Goal: Task Accomplishment & Management: Manage account settings

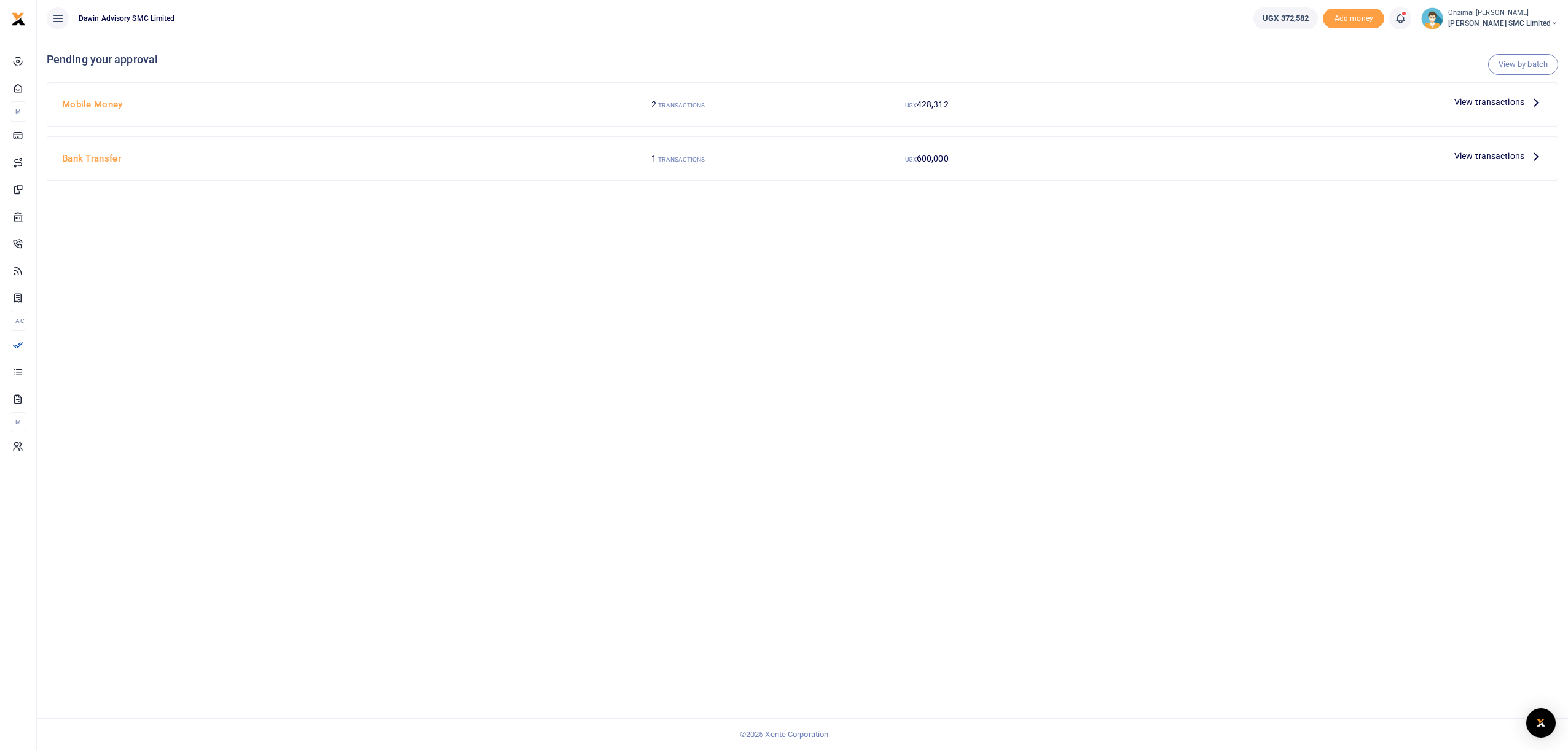
click at [80, 101] on h4 "Mobile Money" at bounding box center [305, 104] width 488 height 14
click at [1460, 101] on span "View transactions" at bounding box center [1490, 101] width 70 height 14
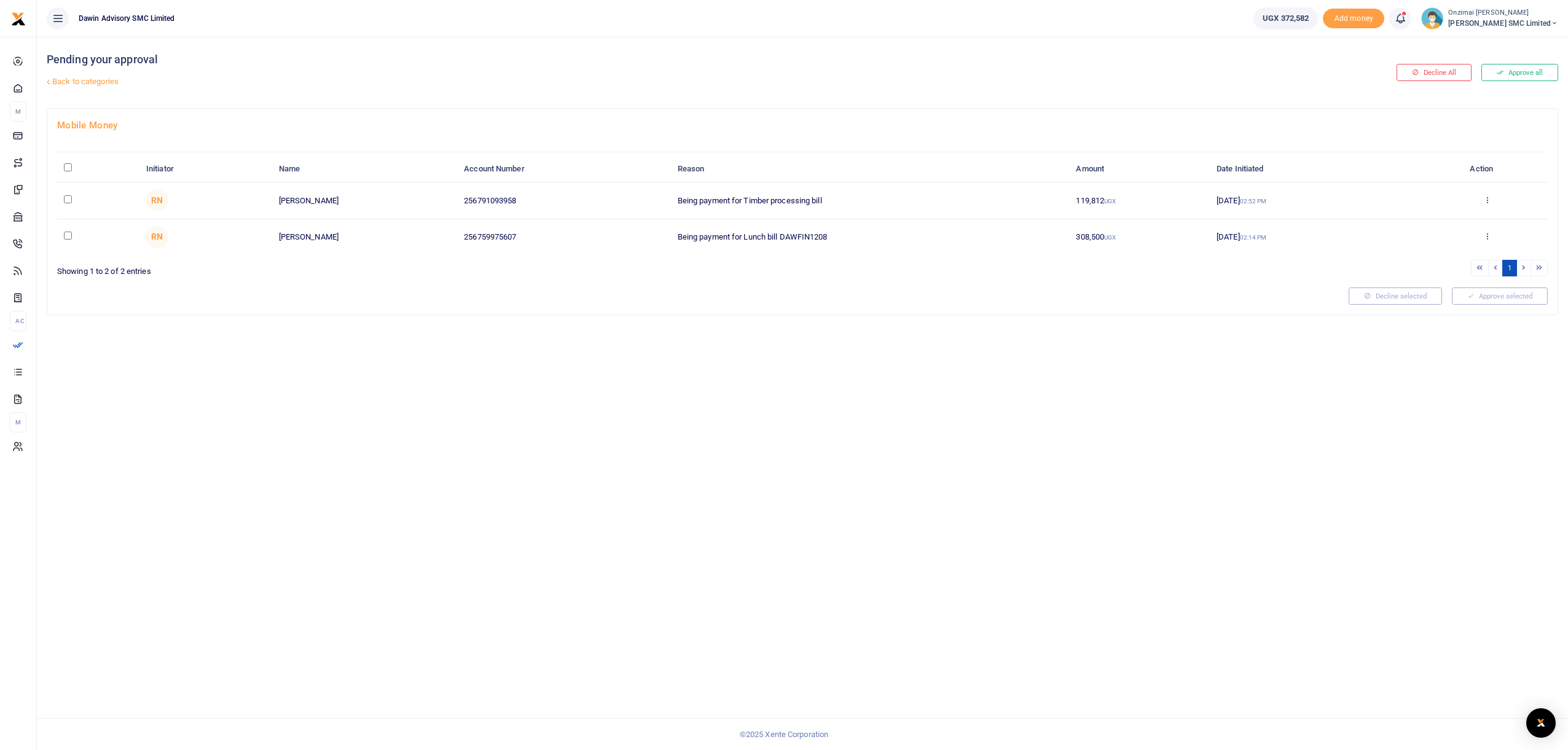
click at [67, 200] on input "checkbox" at bounding box center [67, 199] width 8 height 8
checkbox input "true"
click at [1481, 295] on button "Approve selected (1)" at bounding box center [1495, 295] width 105 height 17
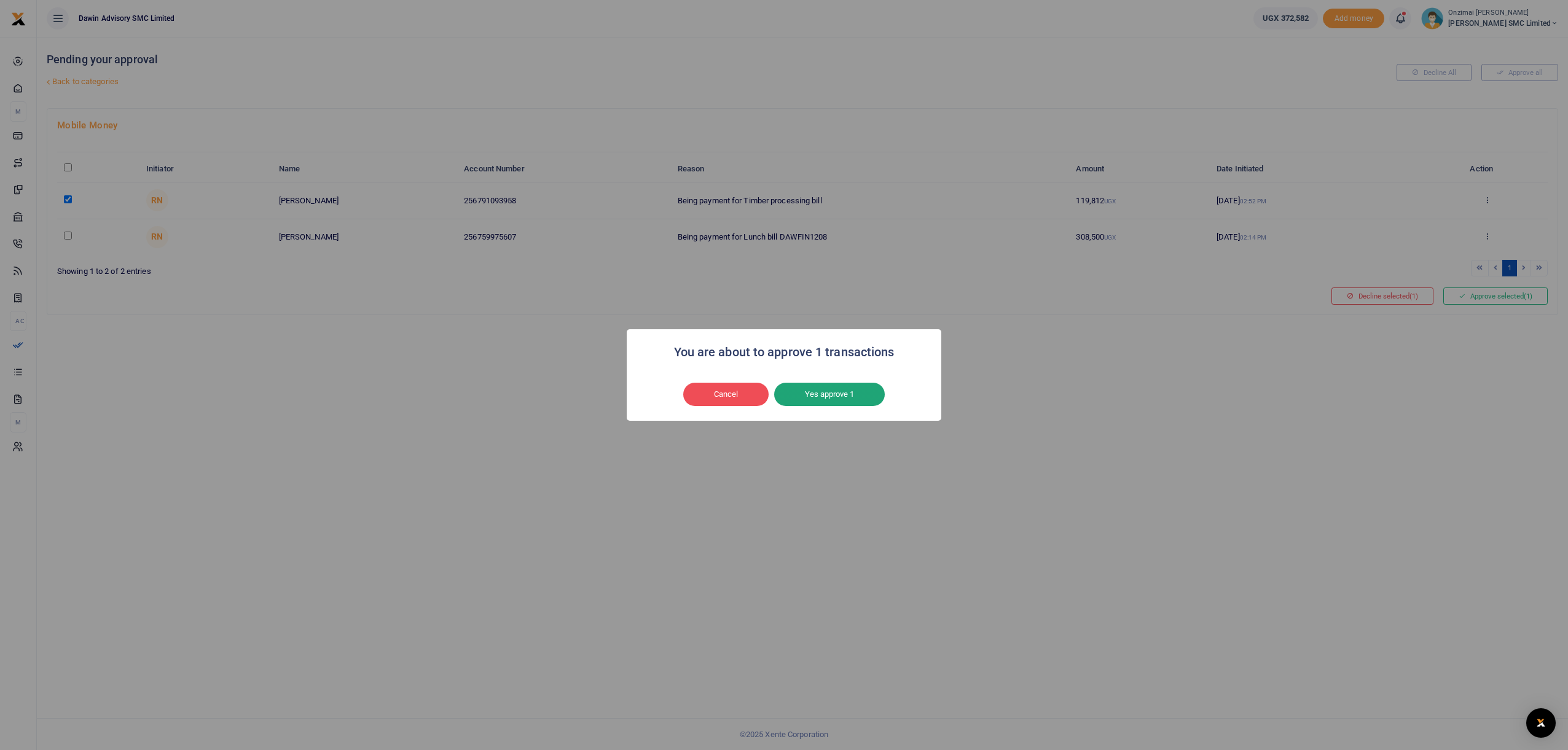
click at [807, 387] on button "Yes approve 1" at bounding box center [829, 395] width 110 height 24
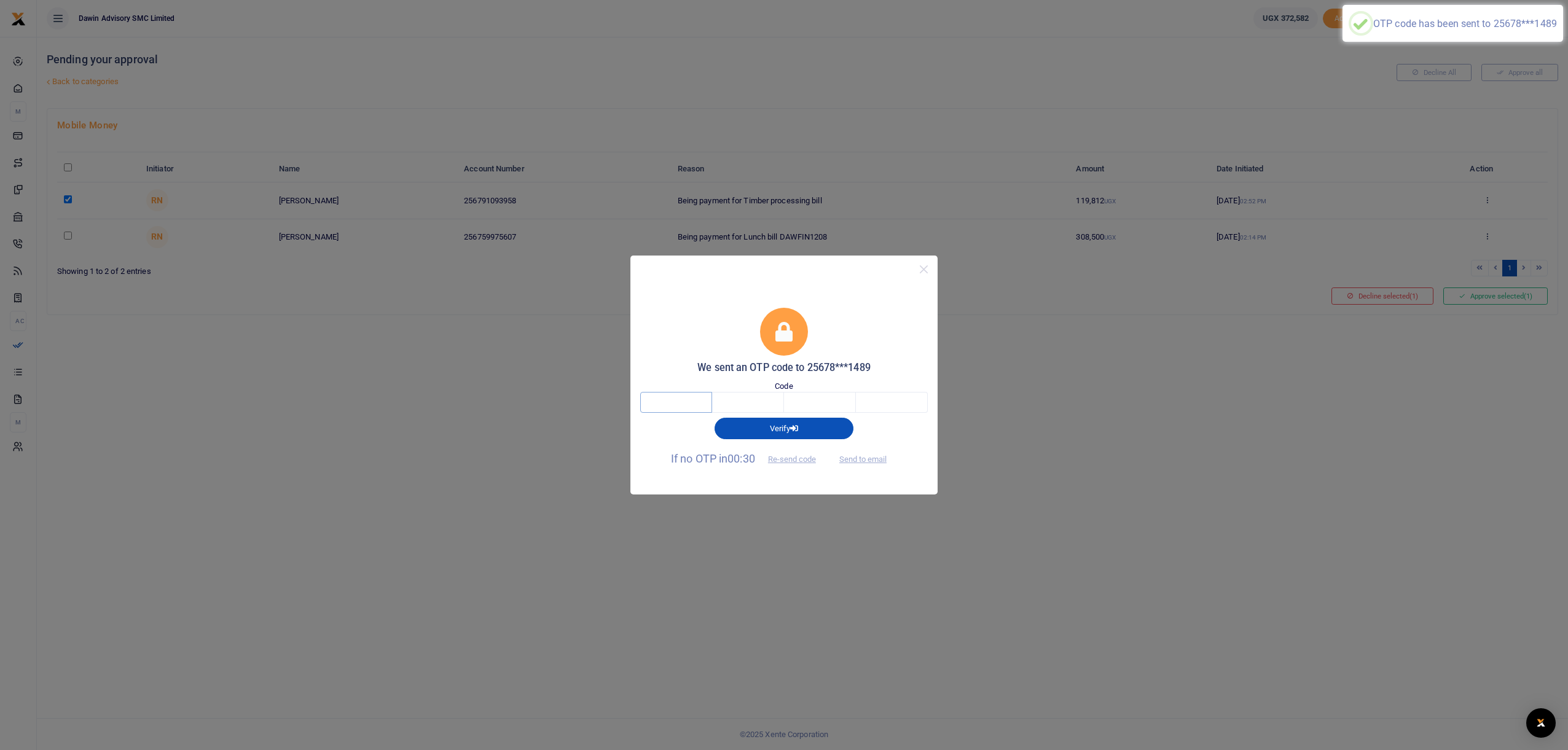
click at [686, 396] on input "text" at bounding box center [676, 402] width 72 height 21
type input "9"
type input "4"
type input "1"
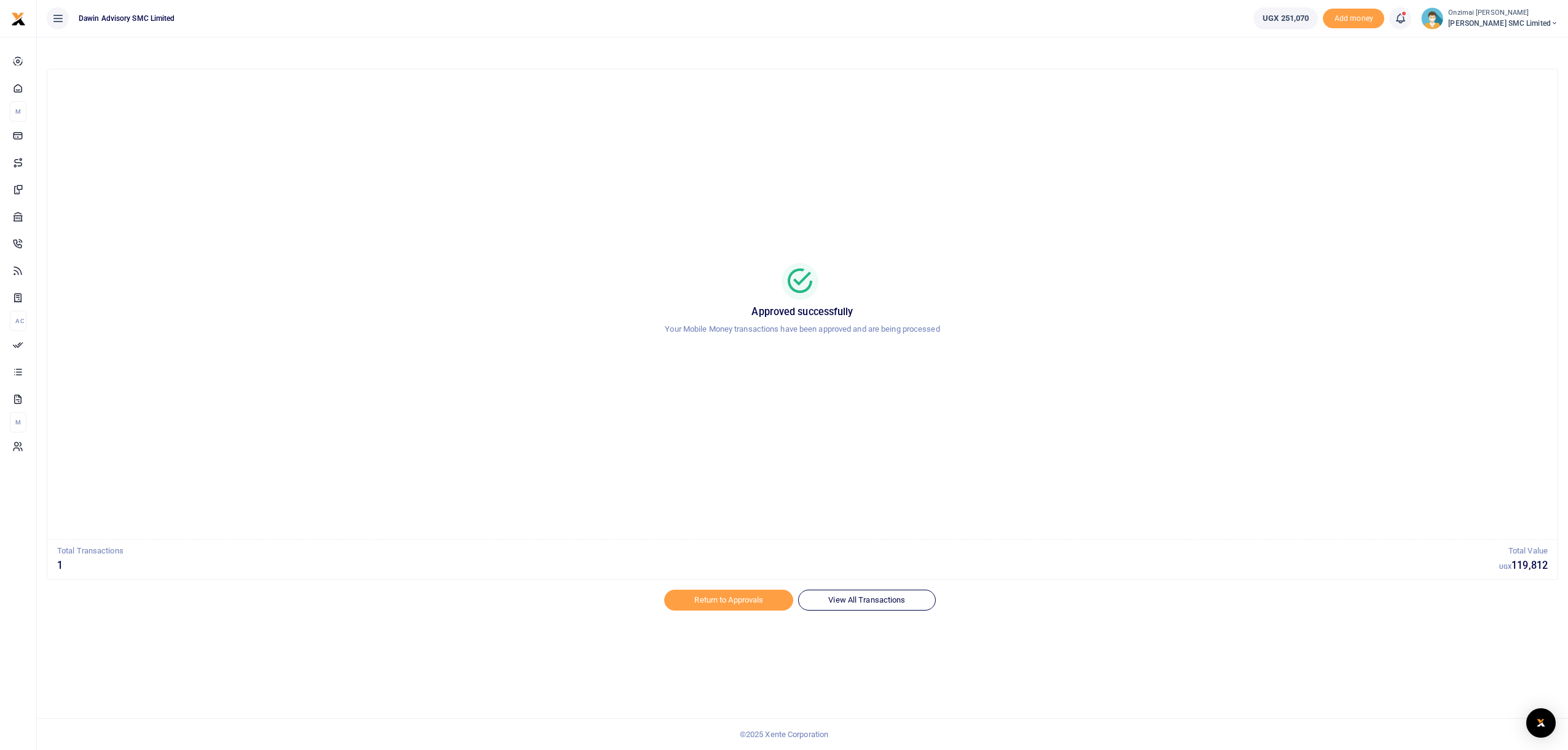
click at [1407, 25] on icon at bounding box center [1400, 18] width 12 height 14
click at [1312, 84] on h6 "Transactions to act upon" at bounding box center [1333, 81] width 137 height 10
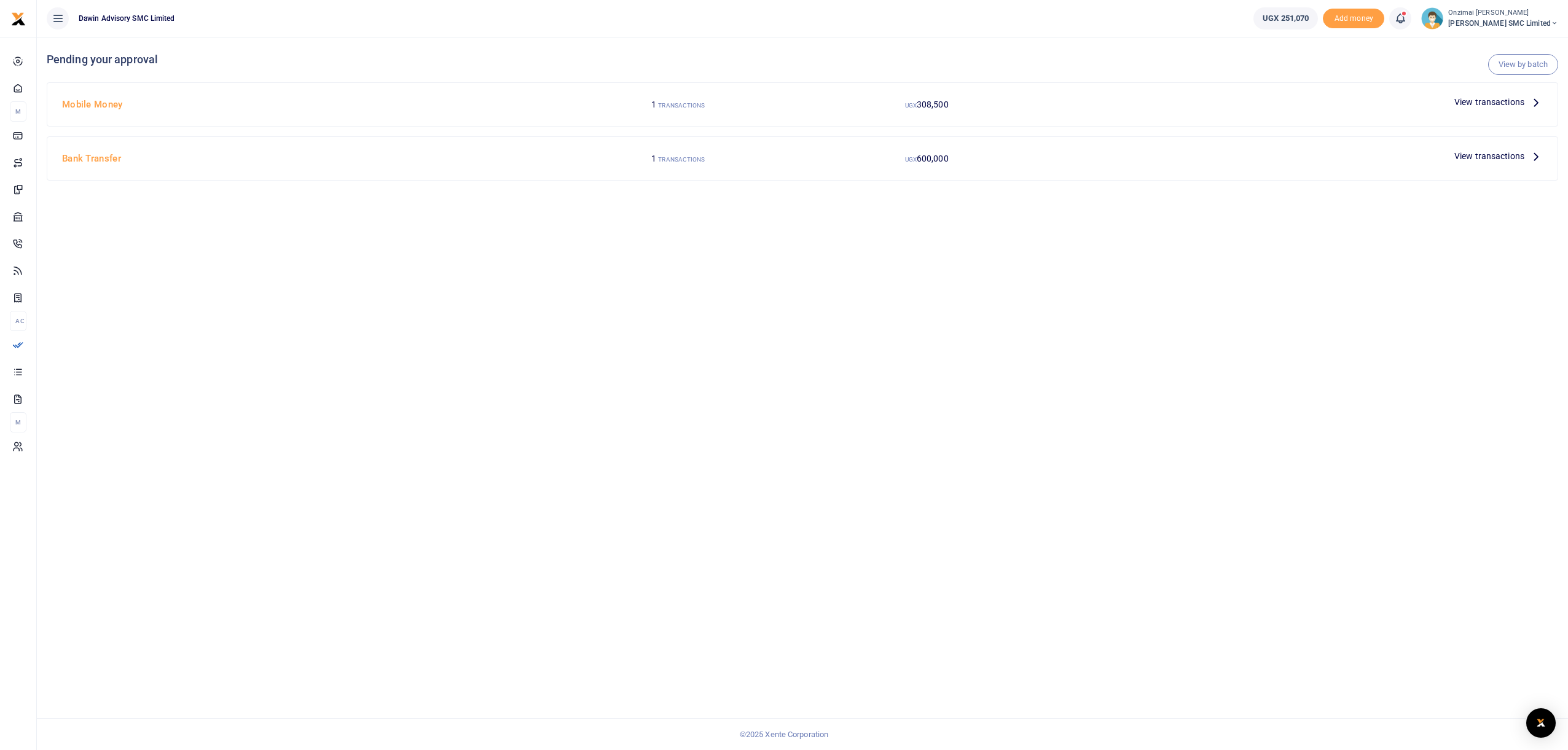
click at [1470, 101] on span "View transactions" at bounding box center [1490, 101] width 70 height 14
